Goal: Information Seeking & Learning: Learn about a topic

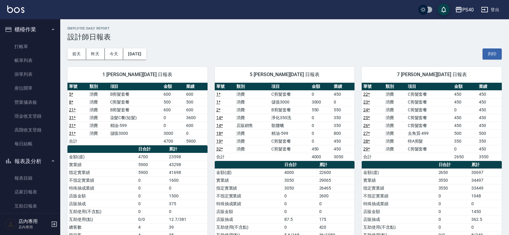
scroll to position [175, 0]
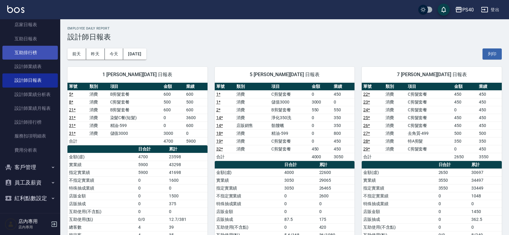
click at [33, 47] on link "互助排行榜" at bounding box center [29, 53] width 55 height 14
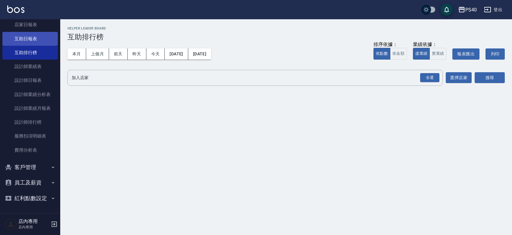
click at [35, 33] on link "互助日報表" at bounding box center [29, 39] width 55 height 14
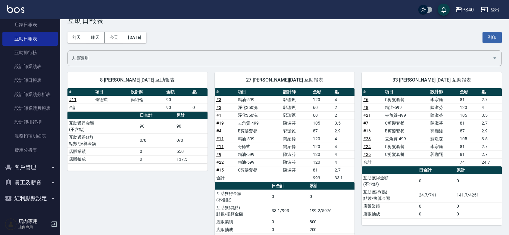
scroll to position [31, 0]
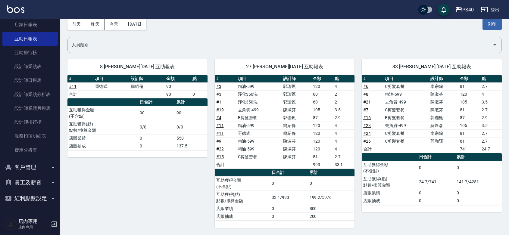
click at [259, 83] on td "精油-599" at bounding box center [258, 86] width 45 height 8
drag, startPoint x: 259, startPoint y: 91, endPoint x: 259, endPoint y: 94, distance: 3.3
click at [259, 91] on td "淨化350洗" at bounding box center [258, 94] width 45 height 8
click at [255, 100] on td "淨化350洗" at bounding box center [258, 102] width 45 height 8
click at [258, 107] on td "去角質-499" at bounding box center [258, 110] width 45 height 8
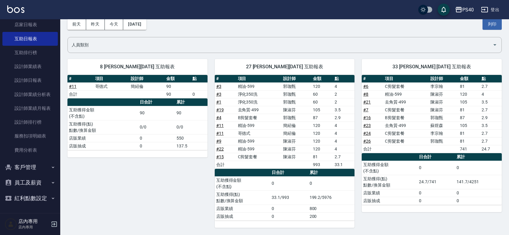
click at [259, 115] on td "B剪髮套餐" at bounding box center [258, 118] width 45 height 8
click at [257, 124] on td "精油-599" at bounding box center [258, 126] width 45 height 8
click at [255, 140] on td "精油-599" at bounding box center [258, 141] width 45 height 8
click at [254, 149] on td "精油-599" at bounding box center [258, 149] width 45 height 8
click at [256, 156] on td "C剪髮套餐" at bounding box center [258, 157] width 45 height 8
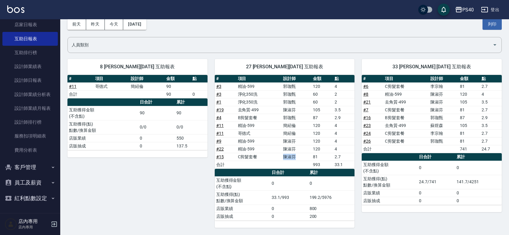
drag, startPoint x: 302, startPoint y: 155, endPoint x: 279, endPoint y: 155, distance: 23.2
click at [279, 155] on tr "# 15 C剪髮套餐 [PERSON_NAME] 81 2.7" at bounding box center [285, 157] width 140 height 8
drag, startPoint x: 301, startPoint y: 145, endPoint x: 287, endPoint y: 149, distance: 14.4
click at [287, 149] on td "陳淑芬" at bounding box center [295, 149] width 29 height 8
drag, startPoint x: 294, startPoint y: 142, endPoint x: 282, endPoint y: 142, distance: 11.7
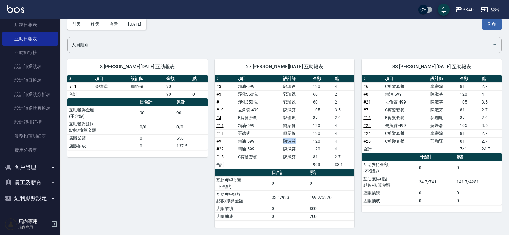
click at [282, 142] on td "陳淑芬" at bounding box center [295, 141] width 29 height 8
drag, startPoint x: 291, startPoint y: 134, endPoint x: 284, endPoint y: 127, distance: 9.8
click at [284, 127] on tbody "# 3 精油-599 [PERSON_NAME]120 4 # 3 淨化350洗 [PERSON_NAME] 60 2 # 1 淨化350洗 [PERSON_…" at bounding box center [285, 125] width 140 height 86
drag, startPoint x: 292, startPoint y: 118, endPoint x: 281, endPoint y: 118, distance: 11.4
click at [281, 118] on tr "# 4 B剪髮套餐 [PERSON_NAME] 87 2.9" at bounding box center [285, 118] width 140 height 8
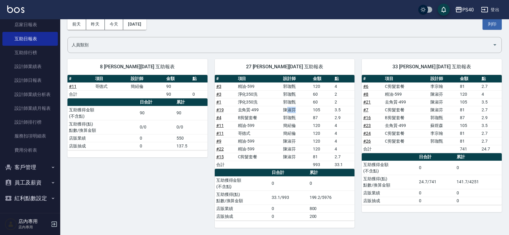
drag, startPoint x: 297, startPoint y: 107, endPoint x: 285, endPoint y: 107, distance: 11.7
click at [285, 107] on td "陳淑芬" at bounding box center [295, 110] width 29 height 8
drag, startPoint x: 296, startPoint y: 100, endPoint x: 283, endPoint y: 100, distance: 12.7
click at [283, 100] on td "郭珈甄" at bounding box center [295, 102] width 29 height 8
drag, startPoint x: 287, startPoint y: 93, endPoint x: 285, endPoint y: 89, distance: 5.0
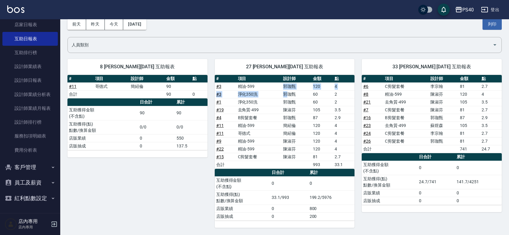
click at [285, 89] on tbody "# 3 精油-599 [PERSON_NAME]120 4 # 3 淨化350洗 [PERSON_NAME] 60 2 # 1 淨化350洗 [PERSON_…" at bounding box center [285, 125] width 140 height 86
click at [169, 175] on div "8 [PERSON_NAME][DATE] 互助報表 # 項目 設計師 金額 點 # 11 哥德式 [PERSON_NAME] 90 合計 90 0 日合計 …" at bounding box center [133, 140] width 147 height 176
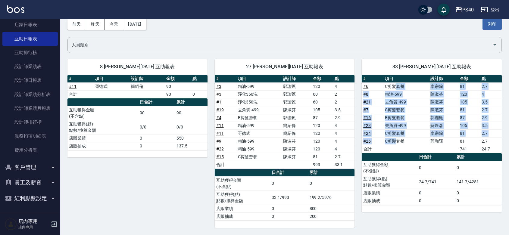
drag, startPoint x: 394, startPoint y: 143, endPoint x: 396, endPoint y: 87, distance: 56.3
click at [396, 87] on tbody "# 6 C剪髮套餐 [PERSON_NAME] 81 2.7 # 8 精油-599 [PERSON_NAME]120 4 # 21 去角質-499 [PERS…" at bounding box center [431, 117] width 140 height 70
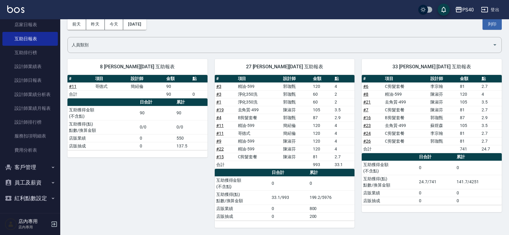
click at [169, 195] on div "8 [PERSON_NAME][DATE] 互助報表 # 項目 設計師 金額 點 # 11 哥德式 [PERSON_NAME] 90 合計 90 0 日合計 …" at bounding box center [133, 140] width 147 height 176
drag, startPoint x: 276, startPoint y: 83, endPoint x: 287, endPoint y: 94, distance: 14.7
click at [287, 94] on tbody "# 3 精油-599 [PERSON_NAME]120 4 # 3 淨化350洗 [PERSON_NAME] 60 2 # 1 淨化350洗 [PERSON_…" at bounding box center [285, 125] width 140 height 86
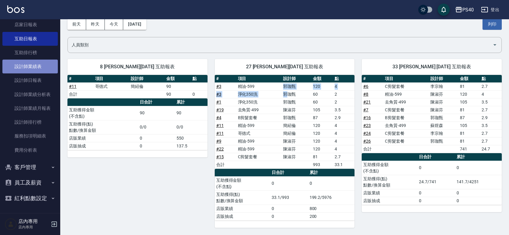
click at [42, 64] on link "設計師業績表" at bounding box center [29, 67] width 55 height 14
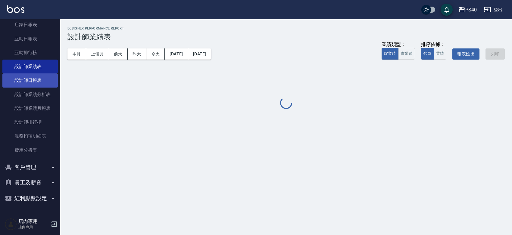
click at [39, 73] on link "設計師日報表" at bounding box center [29, 80] width 55 height 14
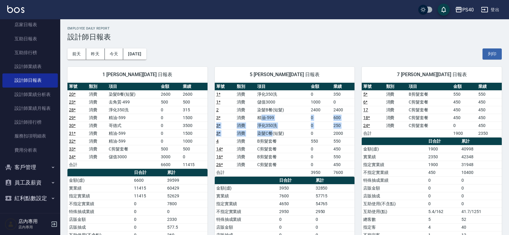
drag, startPoint x: 264, startPoint y: 116, endPoint x: 272, endPoint y: 130, distance: 16.1
click at [272, 130] on tbody "1 * 消費 淨化350洗 0 350 1 * 消費 儲值3000 1000 0 2 消費 染髮B餐(短髮) 2400 2400 3 * 消費 精油-599 …" at bounding box center [285, 133] width 140 height 86
click at [38, 36] on link "互助日報表" at bounding box center [29, 39] width 55 height 14
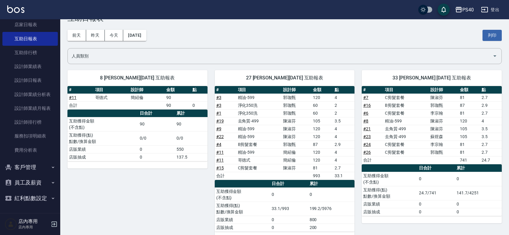
scroll to position [31, 0]
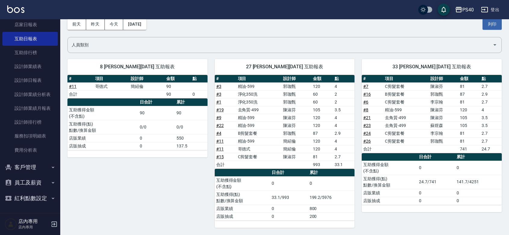
drag, startPoint x: 297, startPoint y: 156, endPoint x: 287, endPoint y: 154, distance: 10.6
click at [293, 156] on td "陳淑芬" at bounding box center [295, 157] width 29 height 8
click at [290, 148] on td "簡紹倫" at bounding box center [295, 149] width 29 height 8
click at [288, 141] on td "簡紹倫" at bounding box center [295, 141] width 29 height 8
click at [294, 130] on td "郭珈甄" at bounding box center [295, 133] width 29 height 8
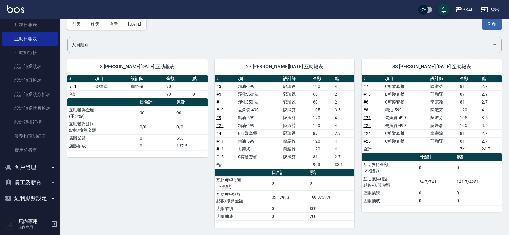
click at [295, 124] on td "陳淑芬" at bounding box center [295, 126] width 29 height 8
click at [295, 118] on td "陳淑芬" at bounding box center [295, 118] width 29 height 8
click at [294, 109] on td "陳淑芬" at bounding box center [295, 110] width 29 height 8
click at [292, 101] on td "郭珈甄" at bounding box center [295, 102] width 29 height 8
click at [255, 155] on td "C剪髮套餐" at bounding box center [258, 157] width 45 height 8
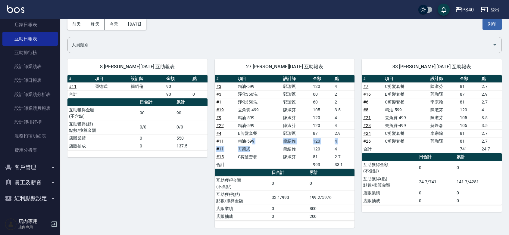
drag, startPoint x: 253, startPoint y: 147, endPoint x: 251, endPoint y: 138, distance: 9.8
click at [251, 138] on tbody "# 3 精油-599 [PERSON_NAME]120 4 # 3 淨化350洗 [PERSON_NAME] 60 2 # 1 淨化350洗 [PERSON_…" at bounding box center [285, 125] width 140 height 86
drag, startPoint x: 253, startPoint y: 130, endPoint x: 249, endPoint y: 130, distance: 4.2
click at [249, 130] on td "B剪髮套餐" at bounding box center [258, 133] width 45 height 8
click at [246, 122] on td "精油-599" at bounding box center [258, 126] width 45 height 8
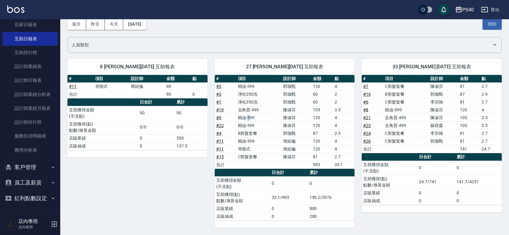
click at [247, 114] on td "精油-599" at bounding box center [258, 118] width 45 height 8
click at [251, 109] on td "去角質-499" at bounding box center [258, 110] width 45 height 8
drag, startPoint x: 252, startPoint y: 101, endPoint x: 251, endPoint y: 95, distance: 6.1
click at [252, 101] on td "淨化350洗" at bounding box center [258, 102] width 45 height 8
click at [252, 93] on td "淨化350洗" at bounding box center [258, 94] width 45 height 8
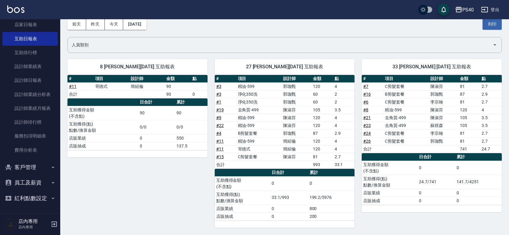
click at [197, 175] on div "8 [PERSON_NAME][DATE] 互助報表 # 項目 設計師 金額 點 # 11 哥德式 [PERSON_NAME] 90 合計 90 0 日合計 …" at bounding box center [133, 140] width 147 height 176
